Goal: Transaction & Acquisition: Purchase product/service

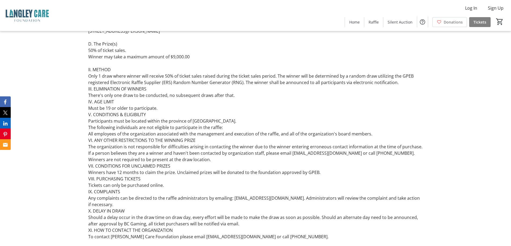
scroll to position [1095, 0]
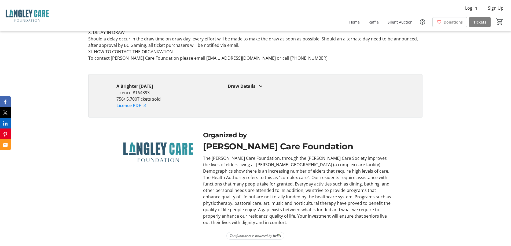
click at [251, 90] on div "Draw Details" at bounding box center [311, 86] width 167 height 6
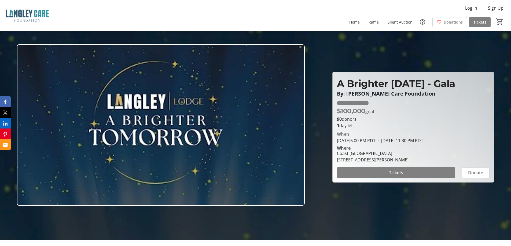
scroll to position [0, 0]
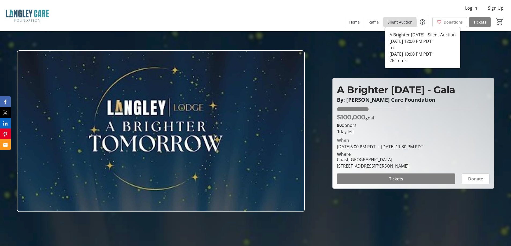
click at [398, 23] on span "Silent Auction" at bounding box center [399, 22] width 25 height 6
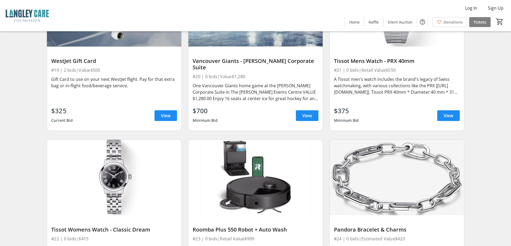
scroll to position [1079, 0]
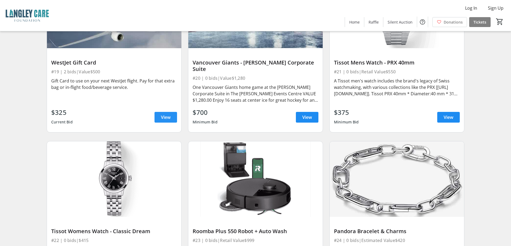
click at [162, 114] on span "View" at bounding box center [166, 117] width 10 height 6
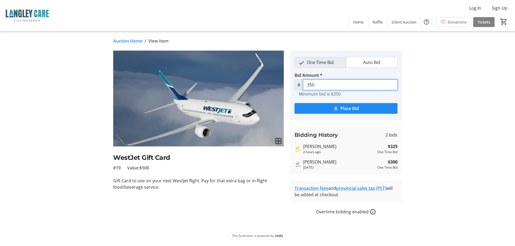
click at [317, 83] on input "350" at bounding box center [350, 85] width 95 height 11
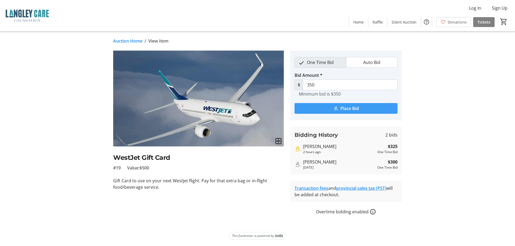
click at [341, 108] on span "Place Bid" at bounding box center [349, 108] width 19 height 6
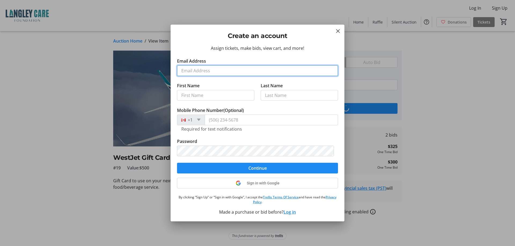
click at [195, 71] on input "Email Address" at bounding box center [257, 70] width 161 height 11
type input "[EMAIL_ADDRESS][DOMAIN_NAME]"
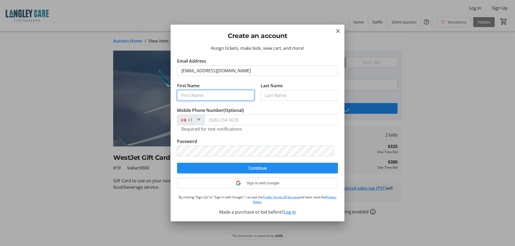
type input "[PERSON_NAME]"
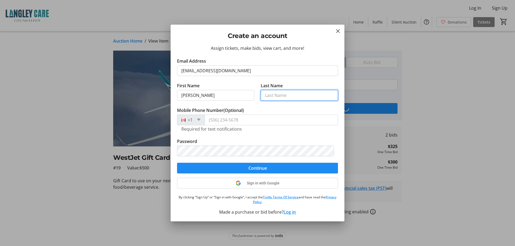
type input "[PERSON_NAME]"
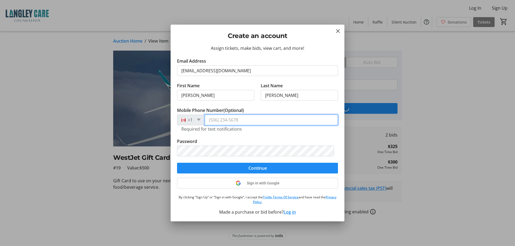
type input "[PHONE_NUMBER]"
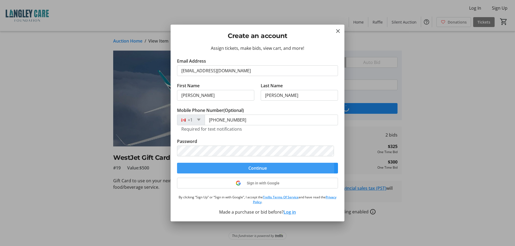
click at [253, 169] on span "Continue" at bounding box center [257, 168] width 19 height 6
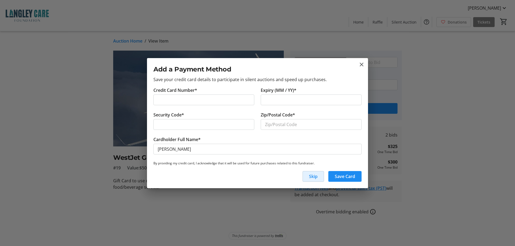
click at [210, 96] on div at bounding box center [203, 100] width 101 height 11
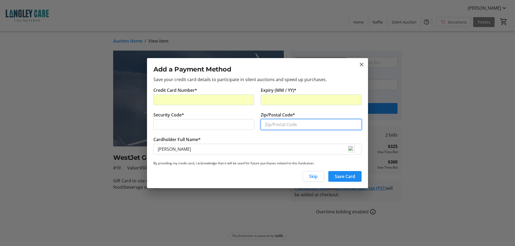
click at [296, 122] on input "Zip/Postal Code*" at bounding box center [311, 124] width 101 height 11
type input "V4A4X7"
click at [341, 177] on span "Save Card" at bounding box center [345, 176] width 20 height 6
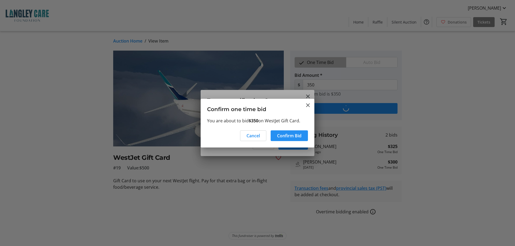
click at [286, 138] on span "Confirm Bid" at bounding box center [289, 136] width 24 height 6
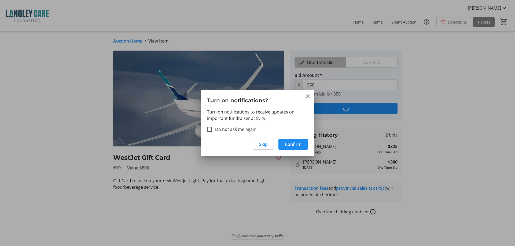
type input "375"
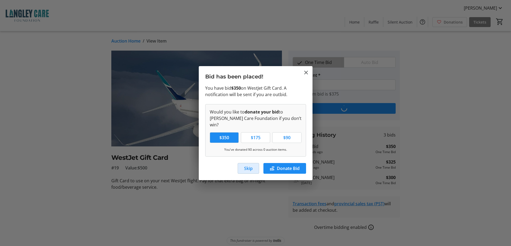
click at [249, 165] on span "Skip" at bounding box center [248, 168] width 9 height 6
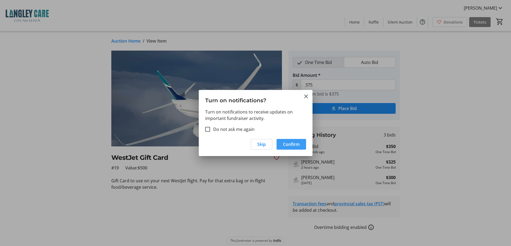
click at [288, 144] on span "Confirm" at bounding box center [291, 144] width 17 height 6
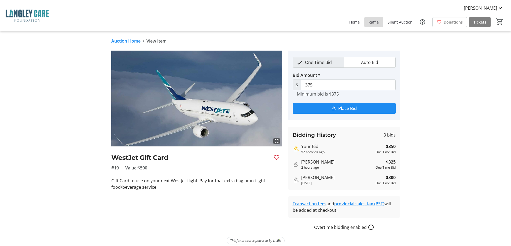
click at [376, 20] on span "Raffle" at bounding box center [373, 22] width 10 height 6
